Goal: Task Accomplishment & Management: Manage account settings

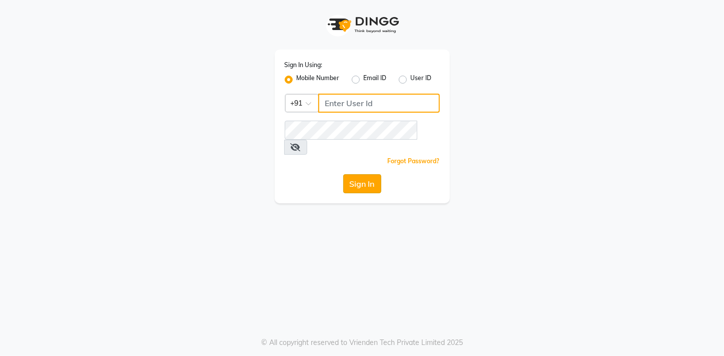
type input "937197877"
click at [355, 174] on button "Sign In" at bounding box center [362, 183] width 38 height 19
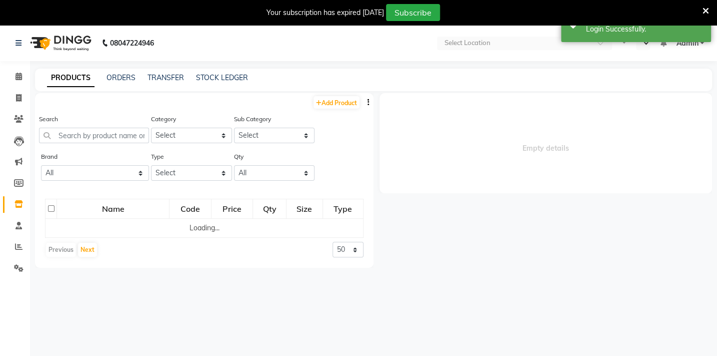
select select "en"
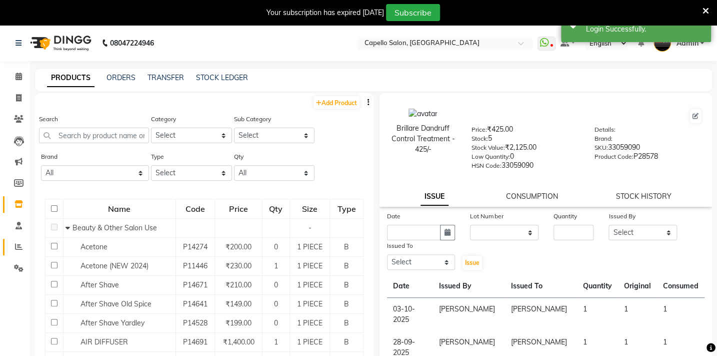
click at [15, 249] on icon at bounding box center [19, 247] width 8 height 8
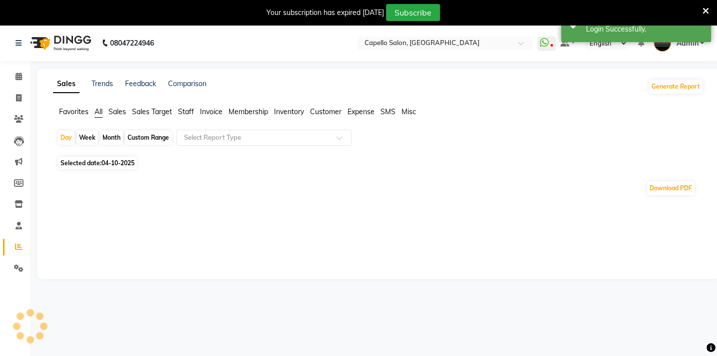
click at [67, 109] on span "Favorites" at bounding box center [74, 111] width 30 height 9
click at [109, 139] on div "Month" at bounding box center [111, 138] width 23 height 14
select select "10"
select select "2025"
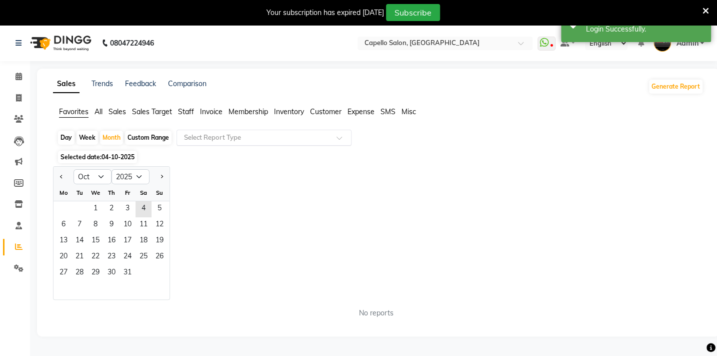
click at [224, 135] on input "text" at bounding box center [254, 138] width 144 height 10
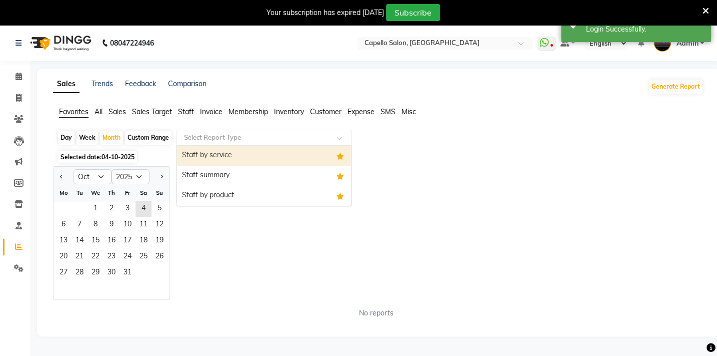
click at [223, 138] on input "text" at bounding box center [254, 138] width 144 height 10
click at [219, 178] on div "Staff summary" at bounding box center [264, 176] width 174 height 20
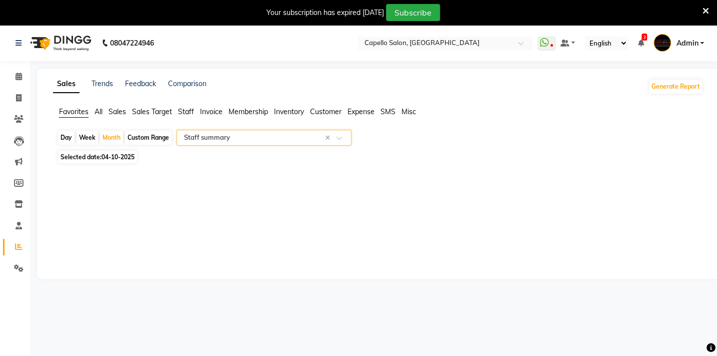
click at [130, 203] on div "Sales Trends Feedback Comparison Generate Report Favorites All Sales Sales Targ…" at bounding box center [378, 174] width 683 height 210
click at [119, 156] on span "04-10-2025" at bounding box center [118, 157] width 33 height 8
select select "10"
select select "2025"
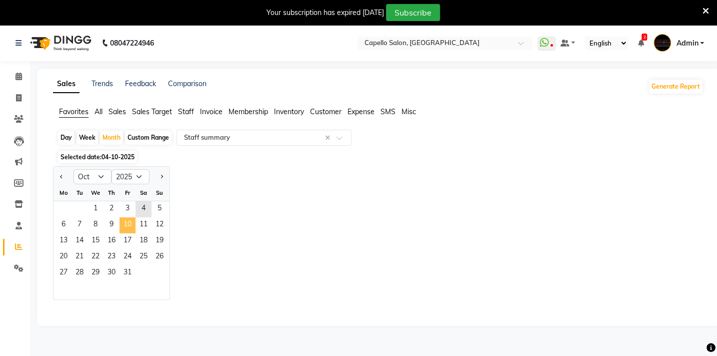
click at [121, 224] on span "10" at bounding box center [128, 225] width 16 height 16
select select "full_report"
select select "csv"
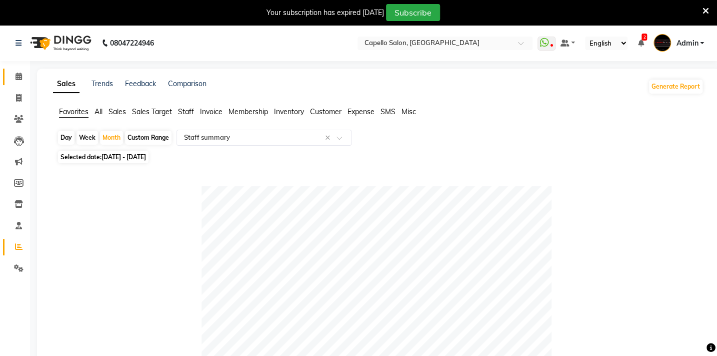
click at [20, 82] on span at bounding box center [19, 77] width 18 height 12
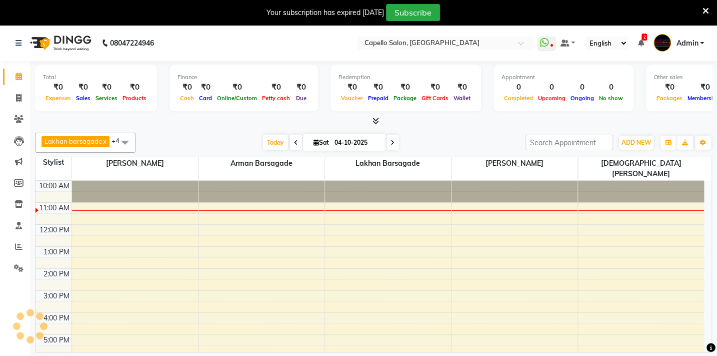
scroll to position [23, 0]
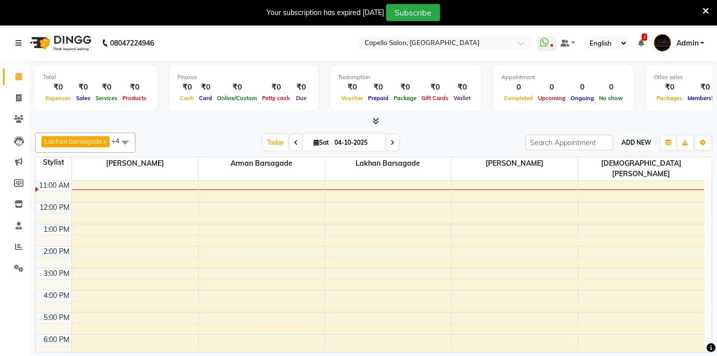
click at [634, 142] on span "ADD NEW" at bounding box center [637, 143] width 30 height 8
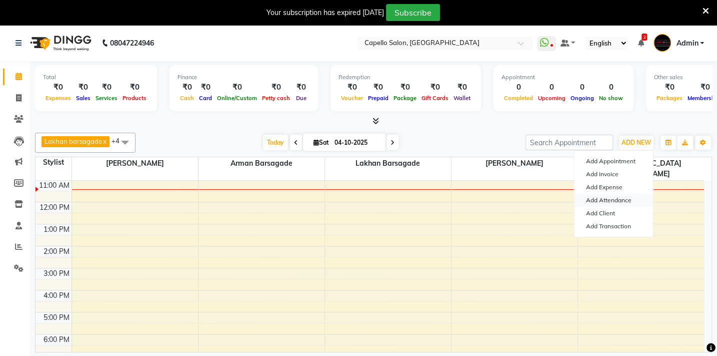
click at [601, 200] on link "Add Attendance" at bounding box center [613, 200] width 79 height 13
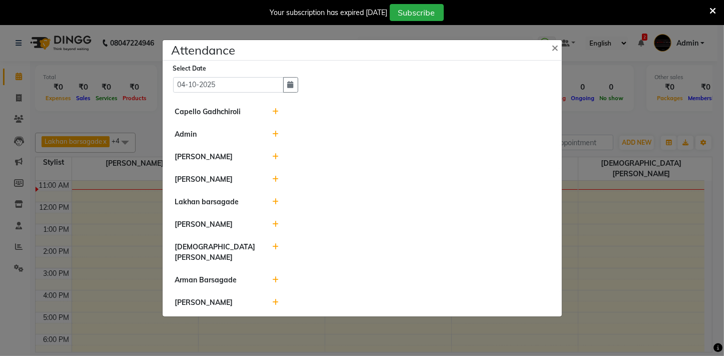
click at [275, 115] on icon at bounding box center [275, 111] width 7 height 7
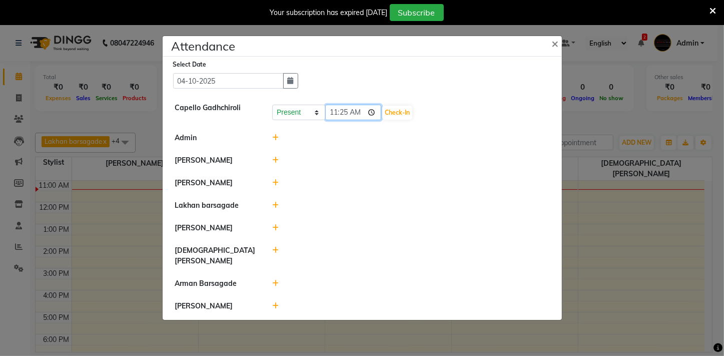
click at [335, 116] on input "11:25" at bounding box center [353, 113] width 56 height 16
click at [333, 116] on input "11:25" at bounding box center [353, 113] width 56 height 16
type input "10:51"
click at [382, 112] on button "Check-In" at bounding box center [397, 113] width 30 height 14
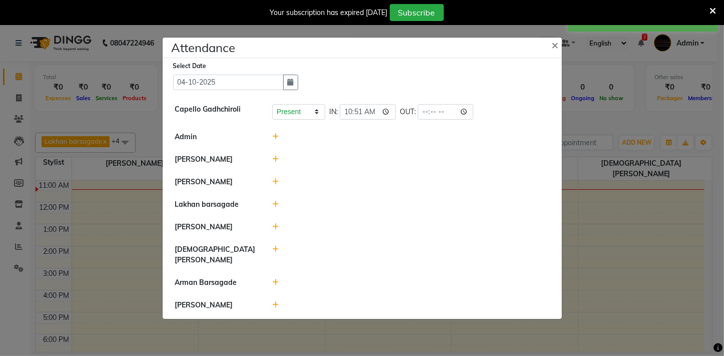
click at [275, 163] on icon at bounding box center [275, 159] width 7 height 7
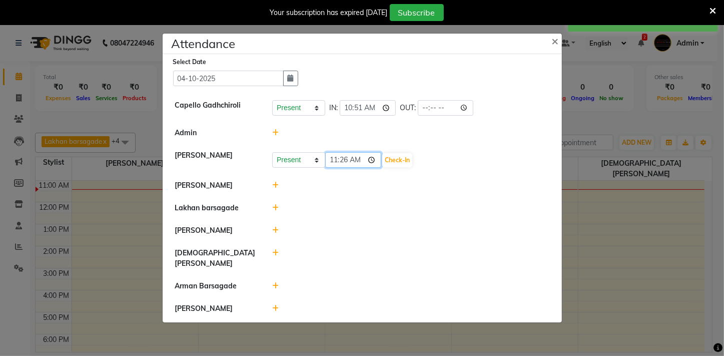
click at [336, 167] on input "11:26" at bounding box center [353, 160] width 56 height 16
type input "10:58"
click at [390, 165] on button "Check-In" at bounding box center [397, 160] width 30 height 14
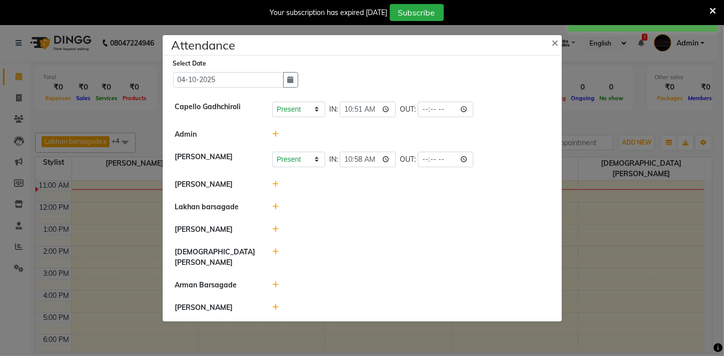
click at [275, 188] on icon at bounding box center [275, 184] width 7 height 7
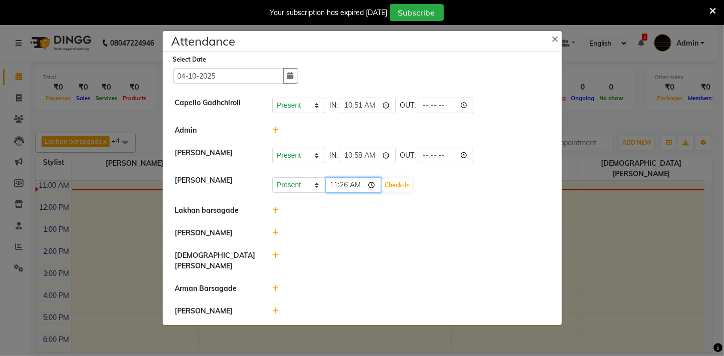
click at [331, 190] on input "11:26" at bounding box center [353, 185] width 56 height 16
type input "10:59"
click at [382, 190] on button "Check-In" at bounding box center [397, 185] width 30 height 14
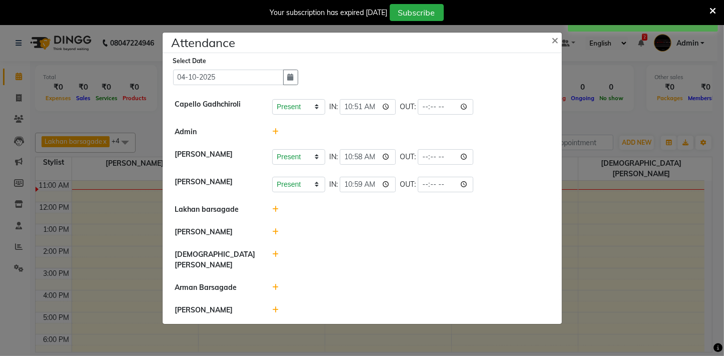
click at [272, 213] on icon at bounding box center [275, 209] width 7 height 7
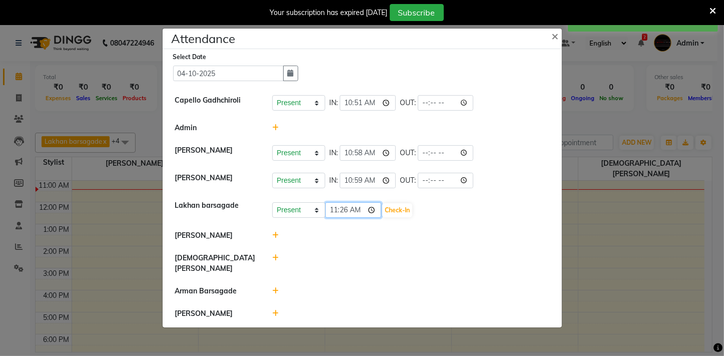
click at [334, 215] on input "11:26" at bounding box center [353, 210] width 56 height 16
type input "10:59"
click at [384, 213] on button "Check-In" at bounding box center [397, 210] width 30 height 14
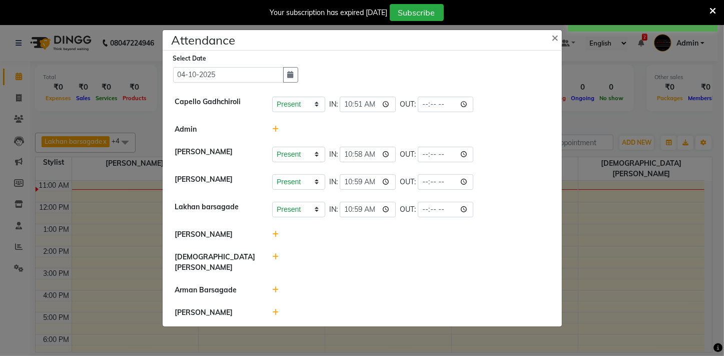
click at [278, 260] on icon at bounding box center [275, 256] width 7 height 7
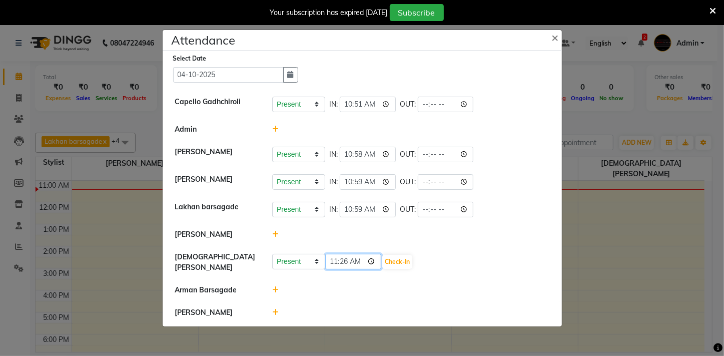
click at [331, 263] on input "11:26" at bounding box center [353, 262] width 56 height 16
type input "10:51"
drag, startPoint x: 414, startPoint y: 265, endPoint x: 410, endPoint y: 269, distance: 5.7
click at [414, 265] on div "Present Absent Late Half Day Weekly Off 10:51 Check-In" at bounding box center [410, 262] width 277 height 16
click at [382, 260] on button "Check-In" at bounding box center [397, 262] width 30 height 14
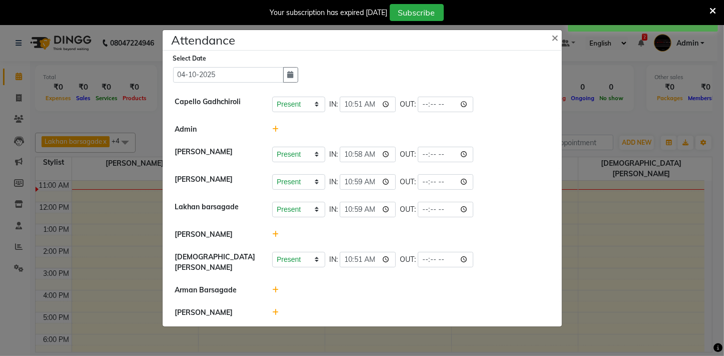
click at [272, 309] on icon at bounding box center [275, 312] width 7 height 7
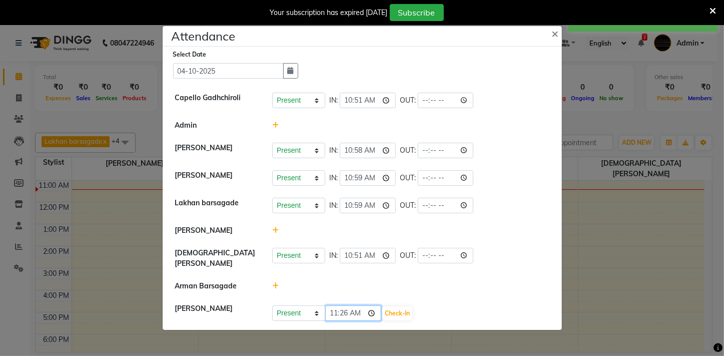
click at [329, 308] on input "11:26" at bounding box center [353, 313] width 56 height 16
type input "10:57"
click at [387, 307] on button "Check-In" at bounding box center [397, 313] width 30 height 14
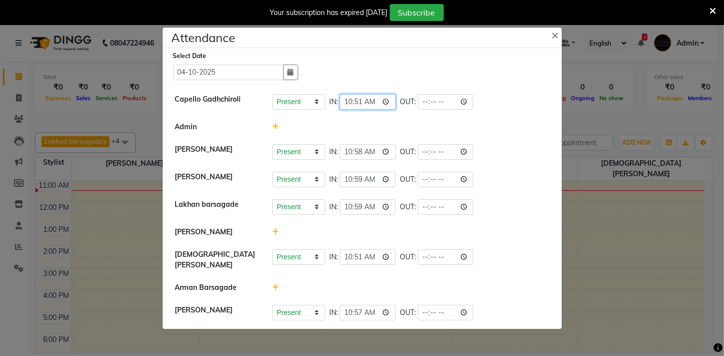
click at [356, 102] on input "10:51" at bounding box center [368, 102] width 56 height 16
type input "10:10"
click at [401, 130] on div at bounding box center [411, 127] width 292 height 11
click at [558, 33] on button "×" at bounding box center [556, 35] width 25 height 28
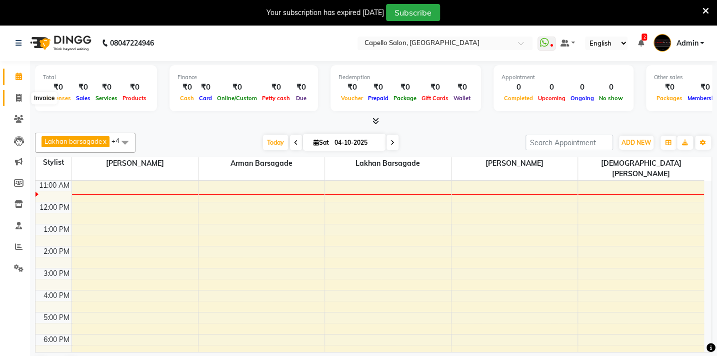
click at [19, 97] on icon at bounding box center [19, 98] width 6 height 8
select select "service"
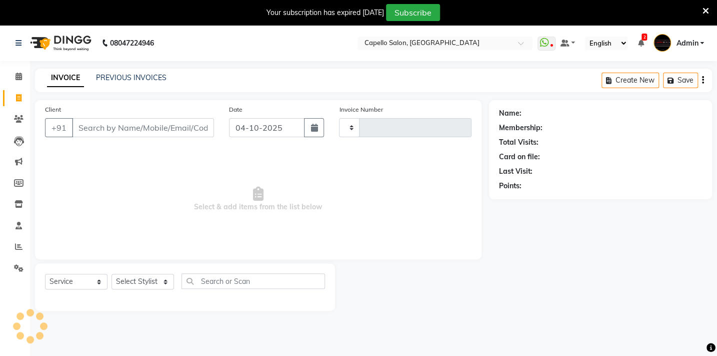
type input "2149"
select select "810"
click at [16, 123] on span at bounding box center [19, 120] width 18 height 12
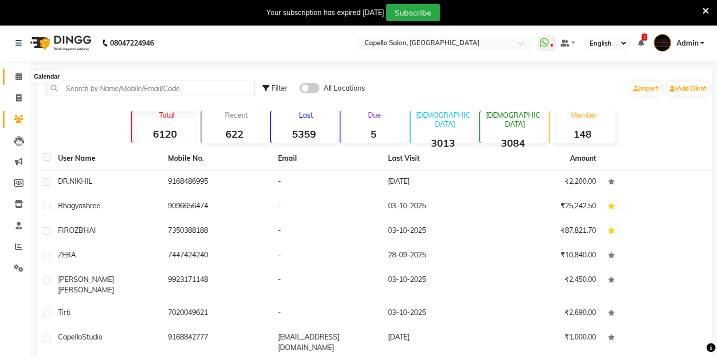
click at [20, 77] on icon at bounding box center [19, 77] width 7 height 8
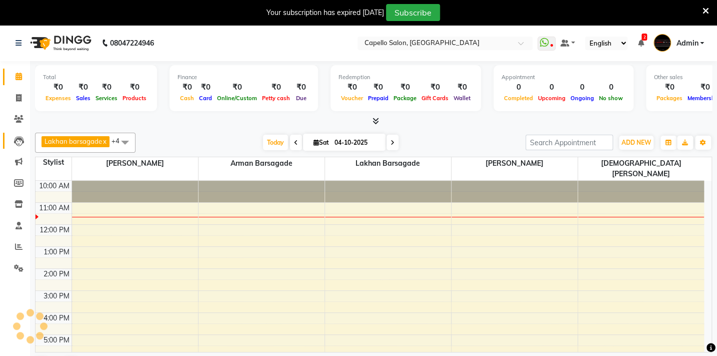
scroll to position [23, 0]
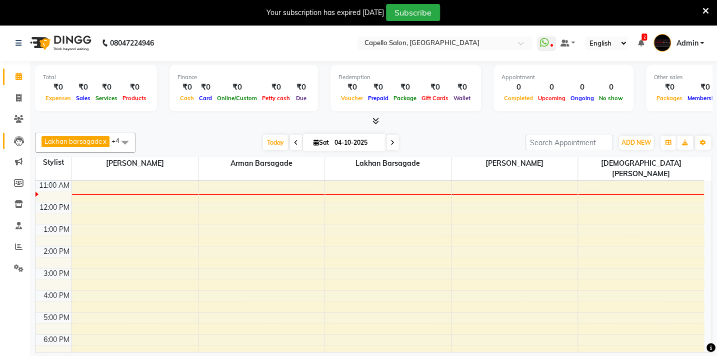
click at [22, 143] on icon at bounding box center [19, 141] width 10 height 10
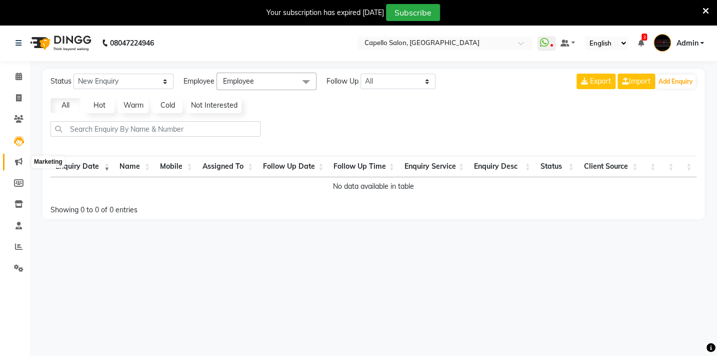
click at [24, 165] on span at bounding box center [19, 162] width 18 height 12
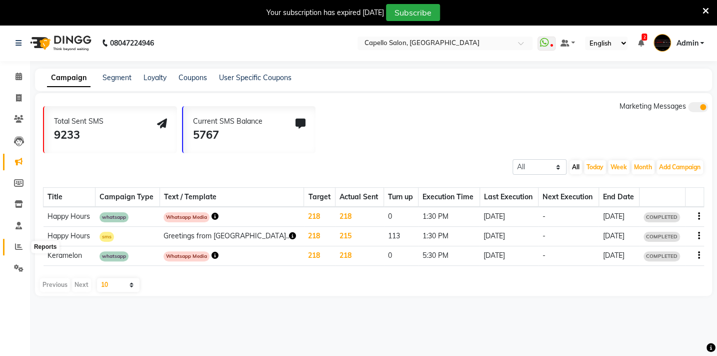
click at [17, 244] on icon at bounding box center [19, 247] width 8 height 8
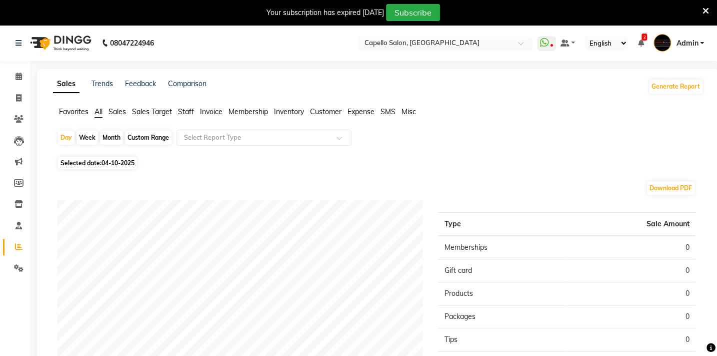
click at [75, 111] on span "Favorites" at bounding box center [74, 111] width 30 height 9
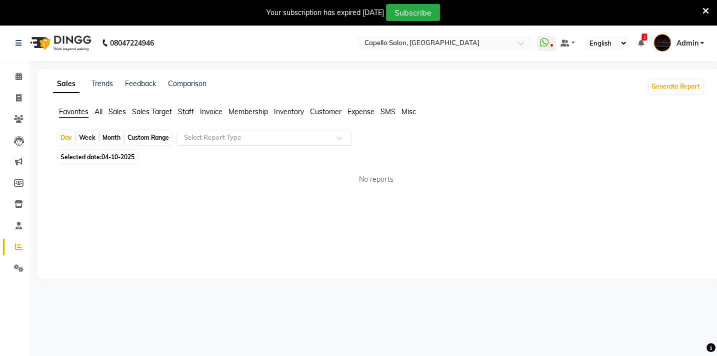
click at [190, 110] on span "Staff" at bounding box center [186, 111] width 16 height 9
click at [213, 138] on input "text" at bounding box center [254, 138] width 144 height 10
click at [79, 182] on div at bounding box center [376, 222] width 655 height 112
click at [122, 111] on span "Sales" at bounding box center [118, 111] width 18 height 9
click at [139, 114] on span "Sales Target" at bounding box center [152, 111] width 40 height 9
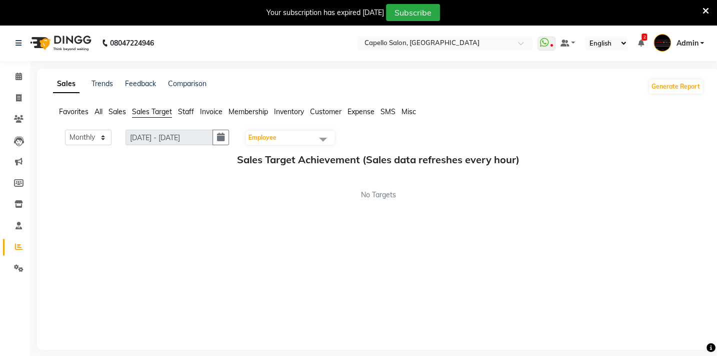
click at [187, 113] on span "Staff" at bounding box center [186, 111] width 16 height 9
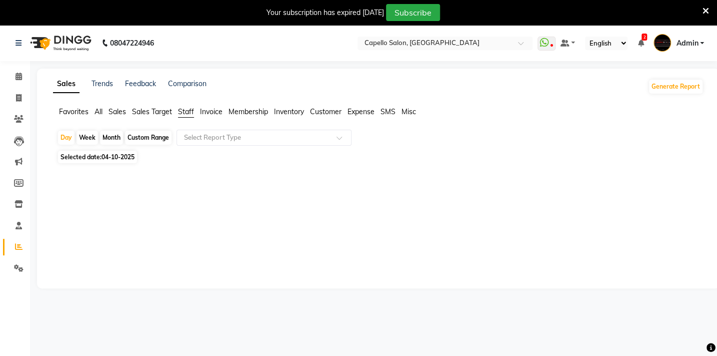
click at [220, 111] on span "Invoice" at bounding box center [211, 111] width 23 height 9
click at [259, 113] on span "Membership" at bounding box center [249, 111] width 40 height 9
click at [282, 114] on span "Inventory" at bounding box center [289, 111] width 30 height 9
click at [332, 111] on span "Customer" at bounding box center [326, 111] width 32 height 9
click at [75, 110] on span "Favorites" at bounding box center [74, 111] width 30 height 9
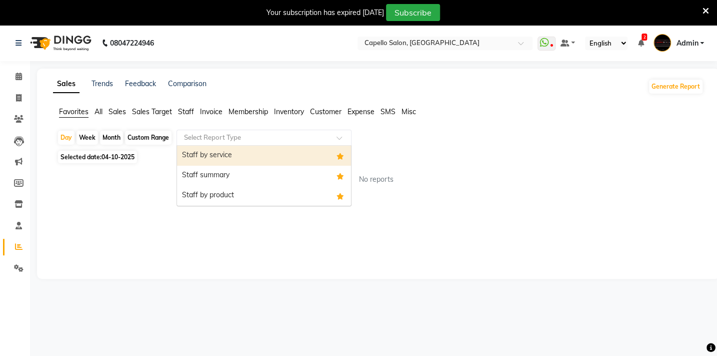
click at [239, 140] on input "text" at bounding box center [254, 138] width 144 height 10
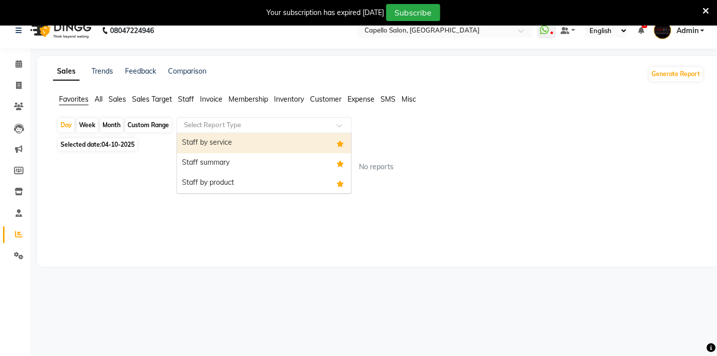
scroll to position [25, 0]
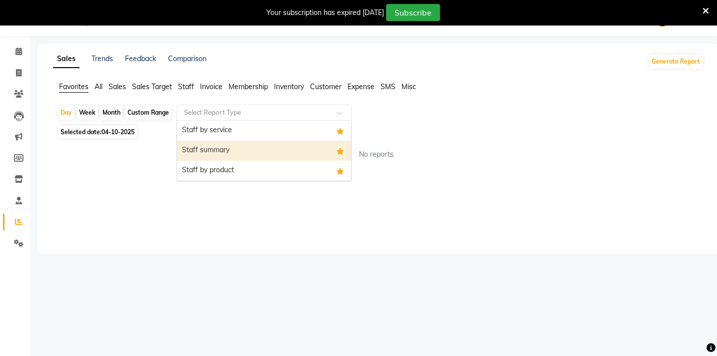
click at [237, 153] on div "Staff summary" at bounding box center [264, 151] width 174 height 20
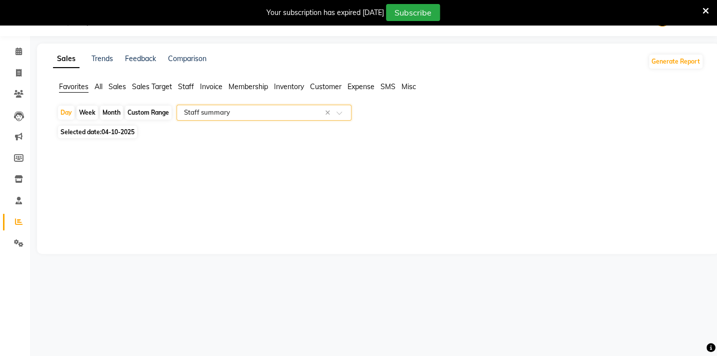
click at [66, 59] on link "Sales" at bounding box center [66, 59] width 27 height 18
click at [255, 110] on input "text" at bounding box center [254, 113] width 144 height 10
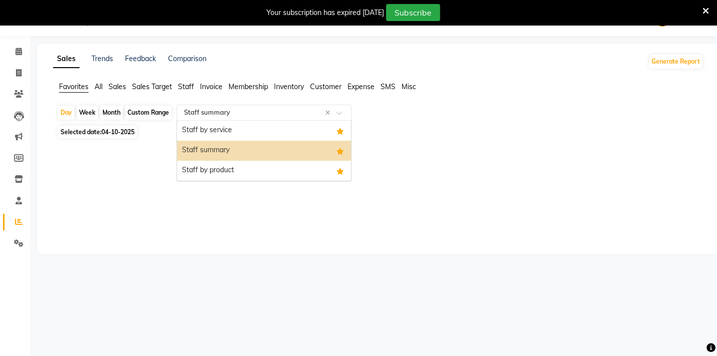
click at [241, 147] on div "Staff summary" at bounding box center [264, 151] width 174 height 20
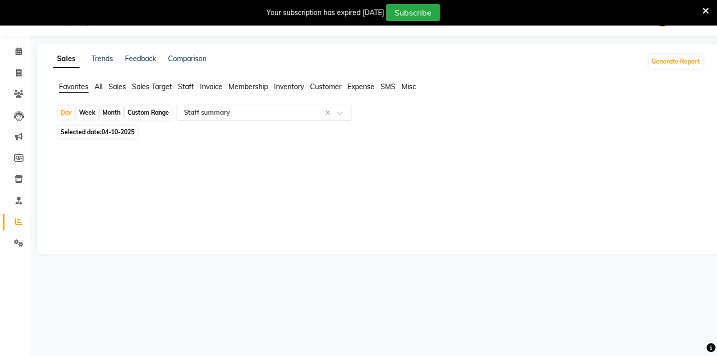
click at [100, 139] on div "Day Week Month Custom Range Select Report Type × Staff summary × Selected date:…" at bounding box center [378, 131] width 651 height 53
click at [103, 129] on span "04-10-2025" at bounding box center [118, 132] width 33 height 8
select select "10"
select select "2025"
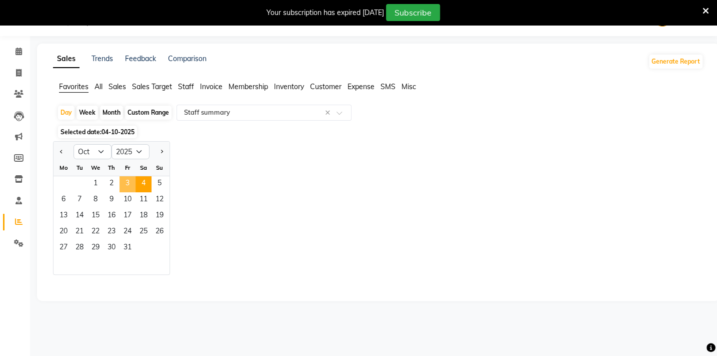
click at [122, 185] on span "3" at bounding box center [128, 184] width 16 height 16
select select "full_report"
select select "csv"
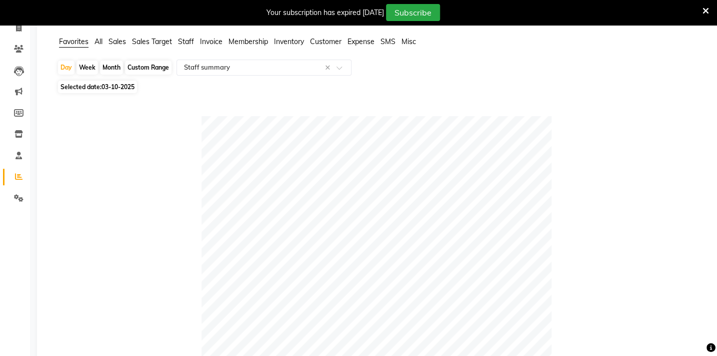
scroll to position [0, 0]
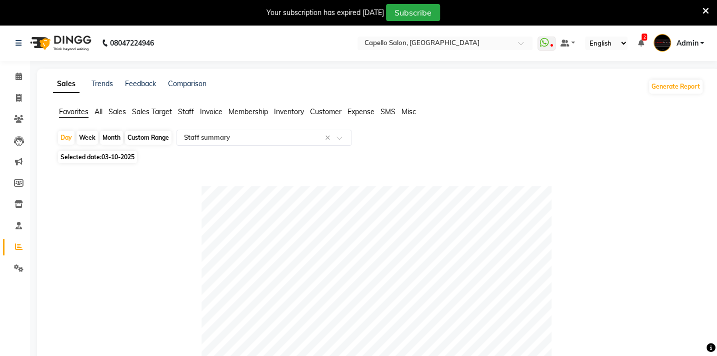
click at [287, 118] on div "Favorites All Sales Sales Target Staff Invoice Membership Inventory Customer Ex…" at bounding box center [379, 116] width 666 height 19
click at [299, 108] on span "Inventory" at bounding box center [289, 111] width 30 height 9
click at [318, 113] on span "Customer" at bounding box center [326, 111] width 32 height 9
click at [361, 111] on span "Expense" at bounding box center [361, 111] width 27 height 9
click at [121, 105] on div "Sales Trends Feedback Comparison Generate Report Favorites All Sales Sales Targ…" at bounding box center [378, 174] width 683 height 210
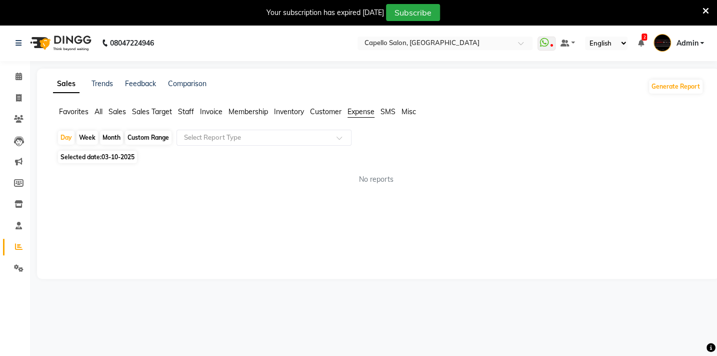
click at [119, 111] on span "Sales" at bounding box center [118, 111] width 18 height 9
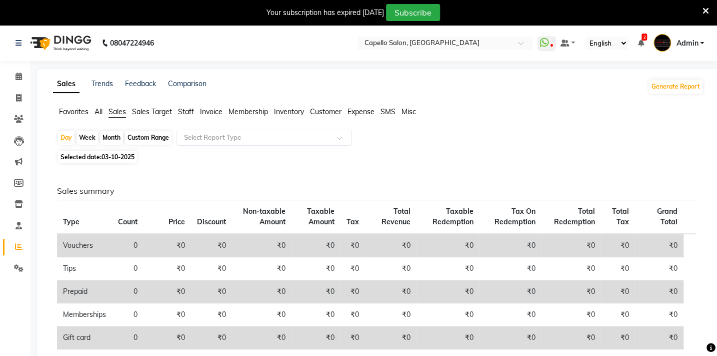
click at [170, 112] on span "Sales Target" at bounding box center [152, 111] width 40 height 9
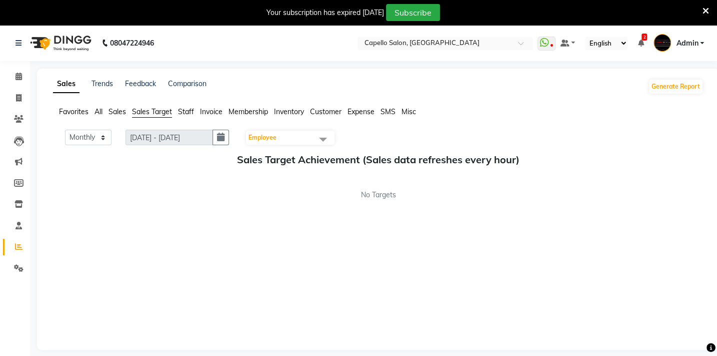
click at [184, 112] on span "Staff" at bounding box center [186, 111] width 16 height 9
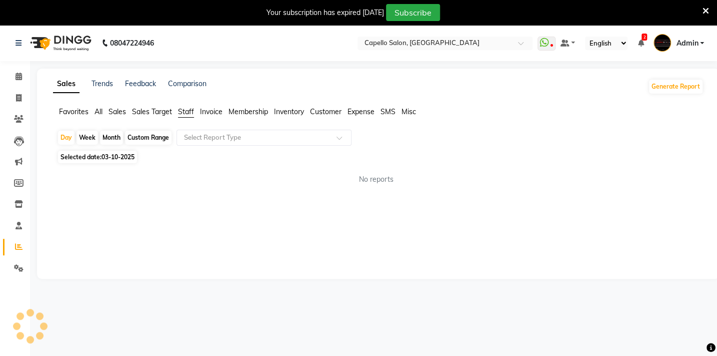
click at [211, 114] on span "Invoice" at bounding box center [211, 111] width 23 height 9
click at [258, 120] on div "Favorites All Sales Sales Target Staff Invoice Membership Inventory Customer Ex…" at bounding box center [379, 116] width 666 height 19
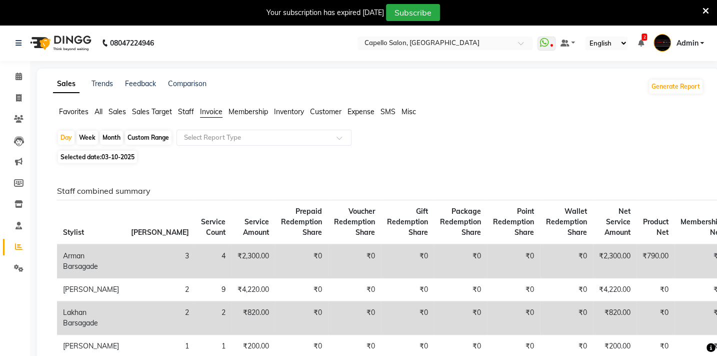
click at [285, 114] on span "Inventory" at bounding box center [289, 111] width 30 height 9
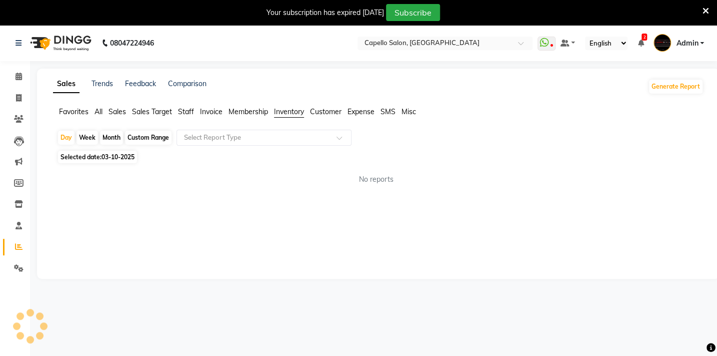
click at [330, 111] on span "Customer" at bounding box center [326, 111] width 32 height 9
click at [354, 116] on span "Expense" at bounding box center [361, 111] width 27 height 9
click at [80, 113] on span "Favorites" at bounding box center [74, 111] width 30 height 9
click at [16, 79] on icon at bounding box center [19, 77] width 7 height 8
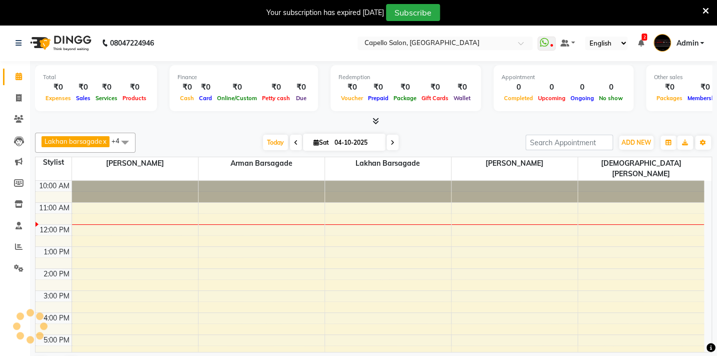
scroll to position [25, 0]
